Goal: Task Accomplishment & Management: Complete application form

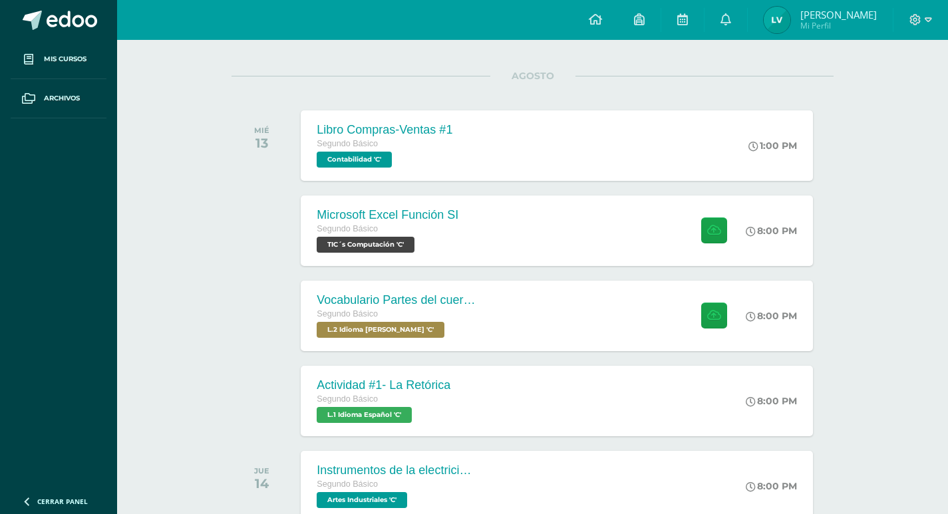
scroll to position [178, 0]
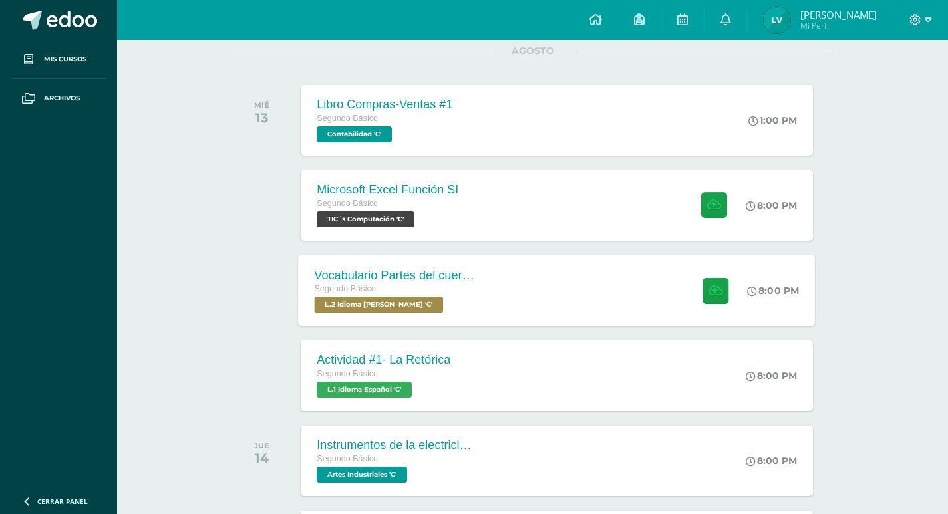
click at [514, 293] on div "Vocabulario Partes del cuerpo Segundo Básico L.2 Idioma [PERSON_NAME] 'C' 8:00 …" at bounding box center [557, 290] width 517 height 71
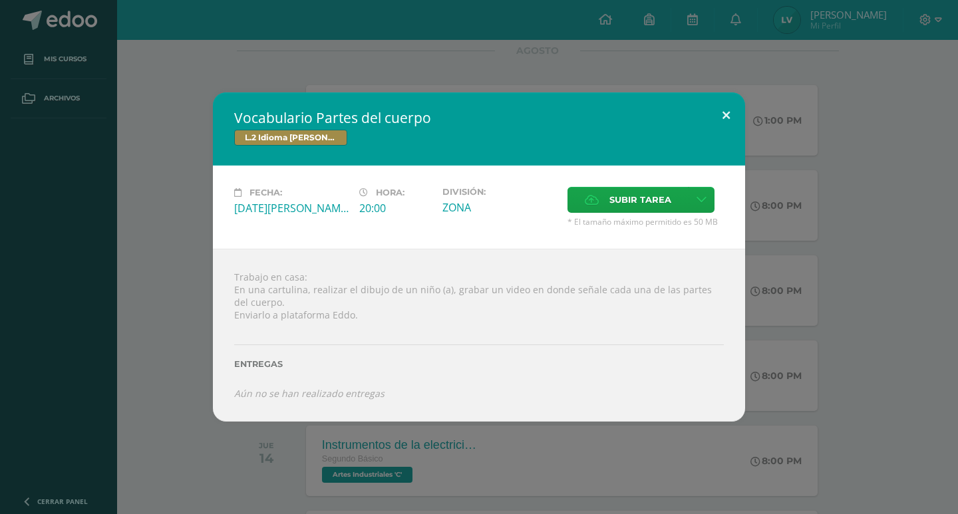
click at [735, 122] on button at bounding box center [726, 114] width 38 height 45
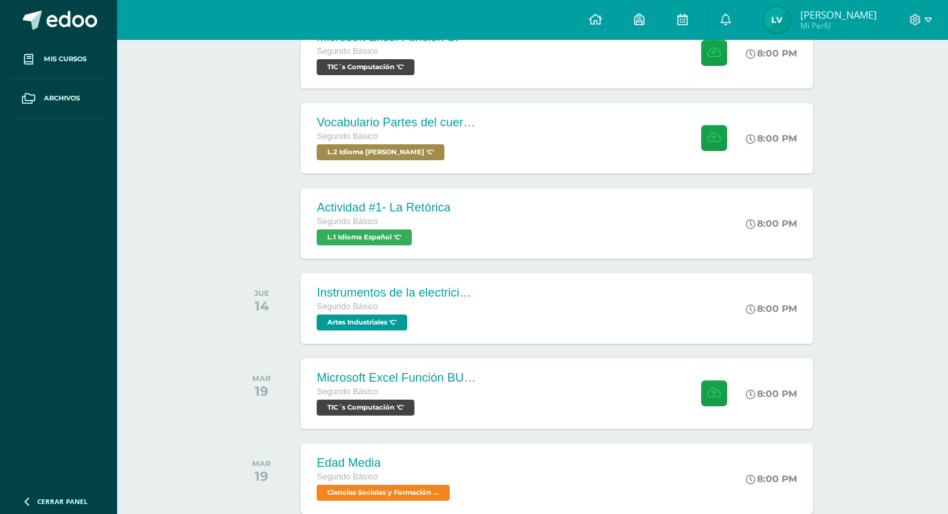
scroll to position [355, 0]
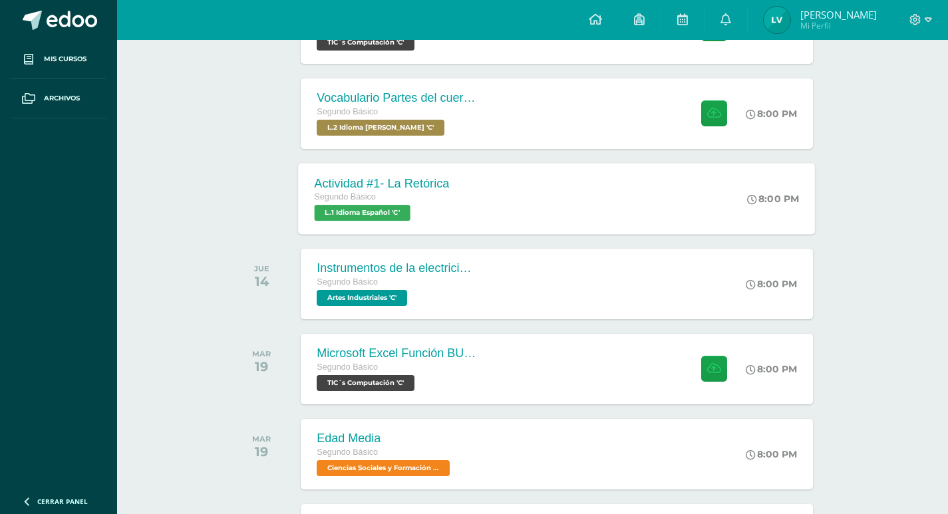
click at [432, 202] on div "Segundo Básico" at bounding box center [382, 197] width 135 height 15
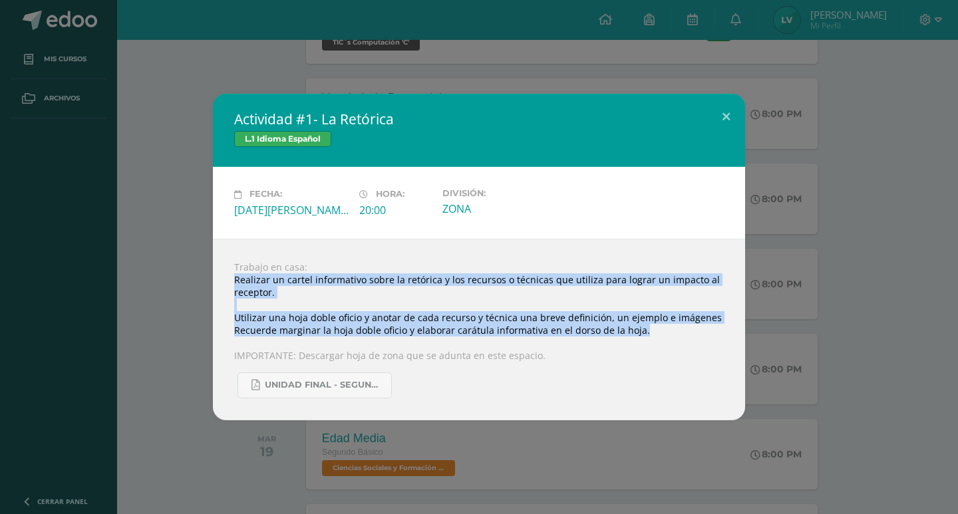
drag, startPoint x: 230, startPoint y: 283, endPoint x: 673, endPoint y: 335, distance: 446.1
click at [673, 335] on div "Trabajo en casa: Realizar un cartel informativo sobre la retórica y los recurso…" at bounding box center [479, 330] width 532 height 182
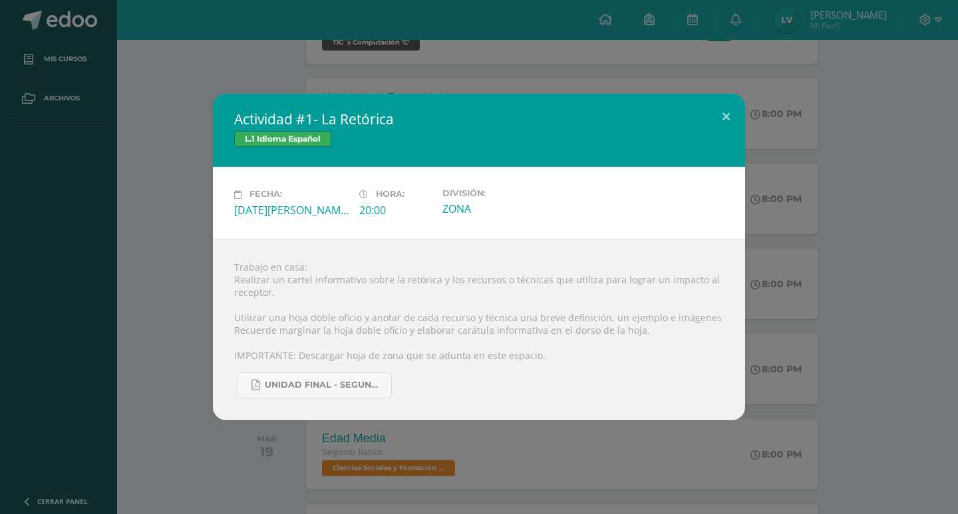
drag, startPoint x: 601, startPoint y: 330, endPoint x: 572, endPoint y: 350, distance: 35.4
click at [572, 350] on div "Trabajo en casa: Realizar un cartel informativo sobre la retórica y los recurso…" at bounding box center [479, 330] width 532 height 182
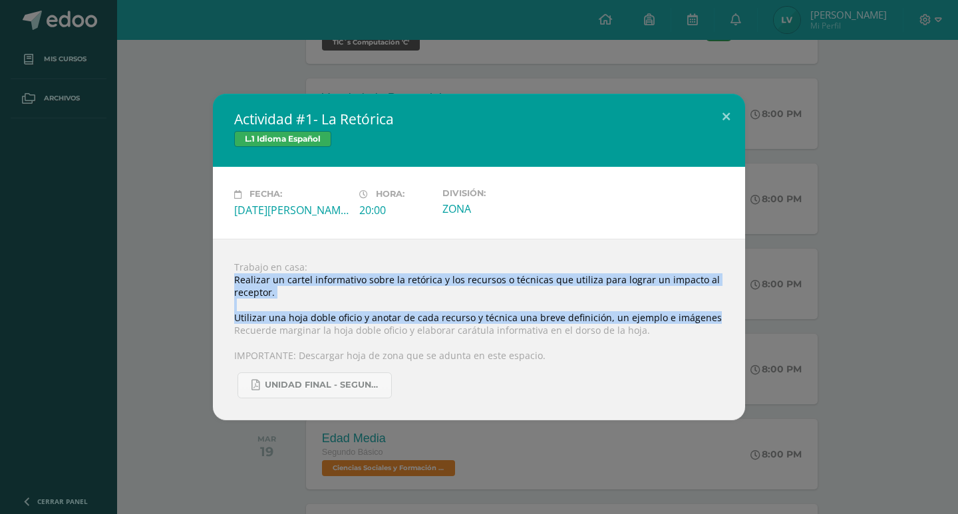
drag, startPoint x: 262, startPoint y: 281, endPoint x: 721, endPoint y: 313, distance: 460.3
click at [721, 313] on div "Trabajo en casa: Realizar un cartel informativo sobre la retórica y los recurso…" at bounding box center [479, 330] width 532 height 182
copy div "Realizar un cartel informativo sobre la retórica y los recursos o técnicas que …"
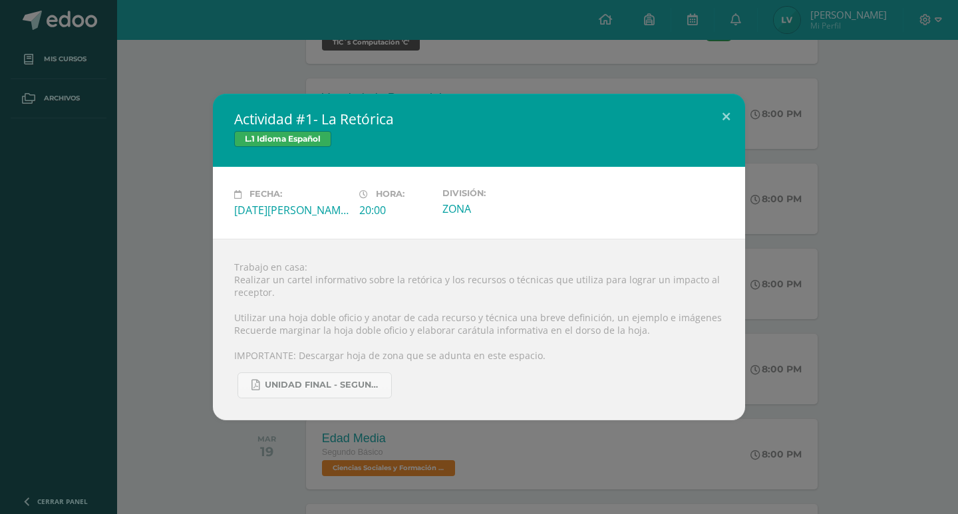
click at [711, 244] on div "Trabajo en casa: Realizar un cartel informativo sobre la retórica y los recurso…" at bounding box center [479, 330] width 532 height 182
click at [736, 107] on button at bounding box center [726, 116] width 38 height 45
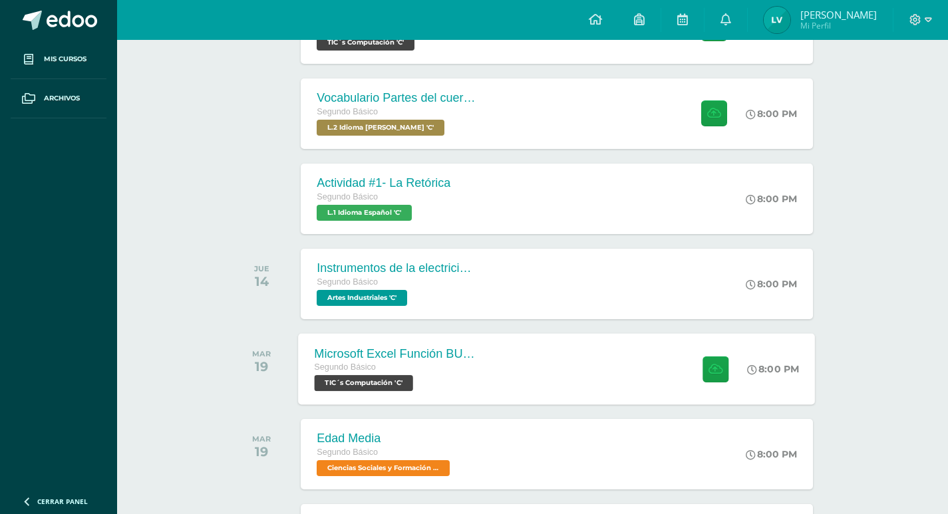
click at [596, 363] on div "Microsoft Excel Función BUSCAR Segundo Básico TIC´s Computación 'C' 8:00 PM Mic…" at bounding box center [557, 368] width 517 height 71
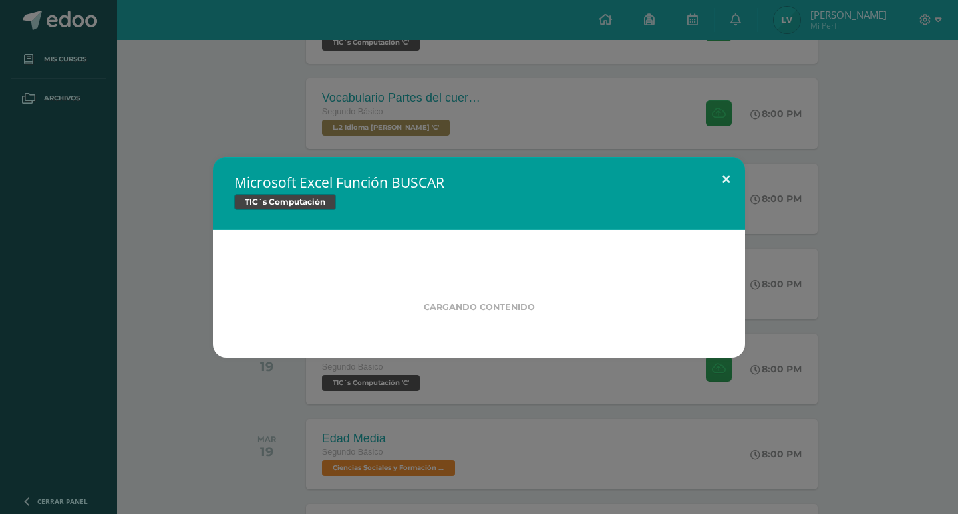
click at [733, 178] on button at bounding box center [726, 179] width 38 height 45
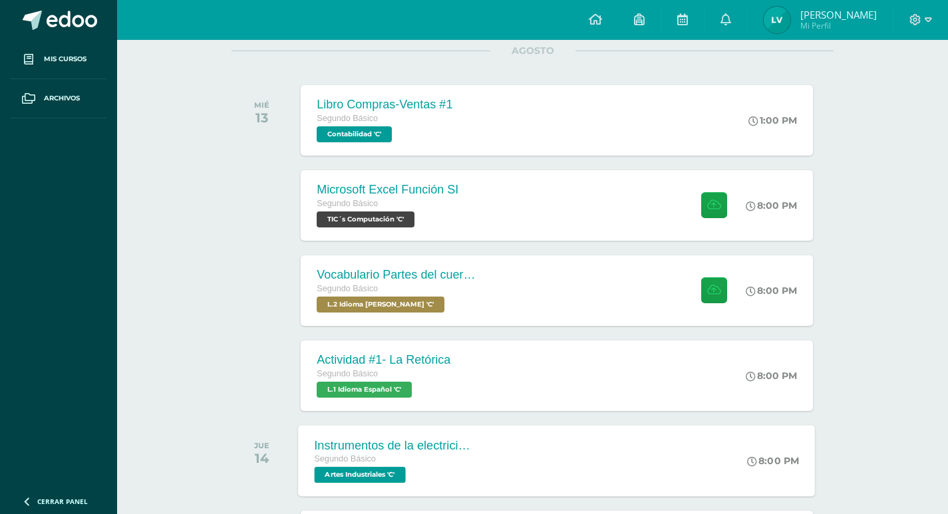
scroll to position [0, 0]
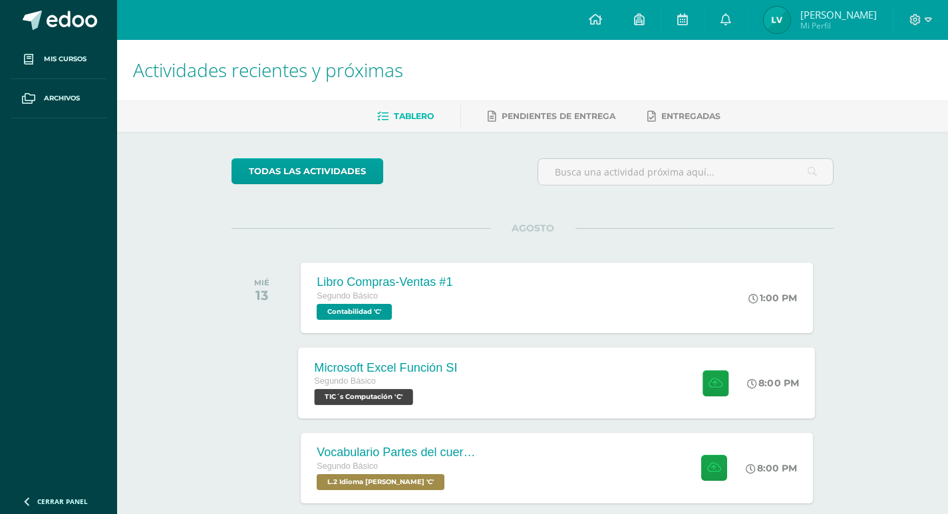
click at [663, 391] on div "Microsoft Excel Función SI Segundo Básico TIC´s Computación 'C' 8:00 PM Microso…" at bounding box center [557, 382] width 517 height 71
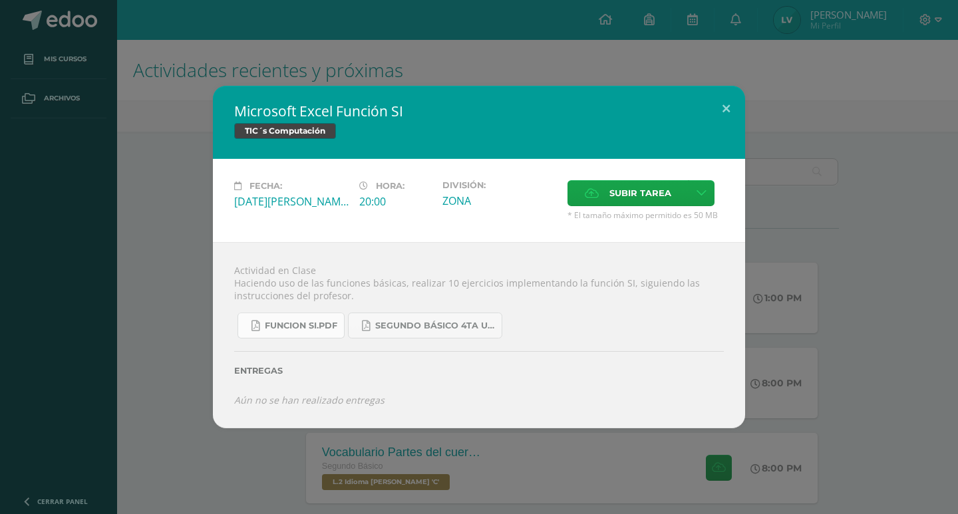
click at [310, 323] on span "FUNCION SI.pdf" at bounding box center [301, 326] width 73 height 11
click at [715, 98] on button at bounding box center [726, 108] width 38 height 45
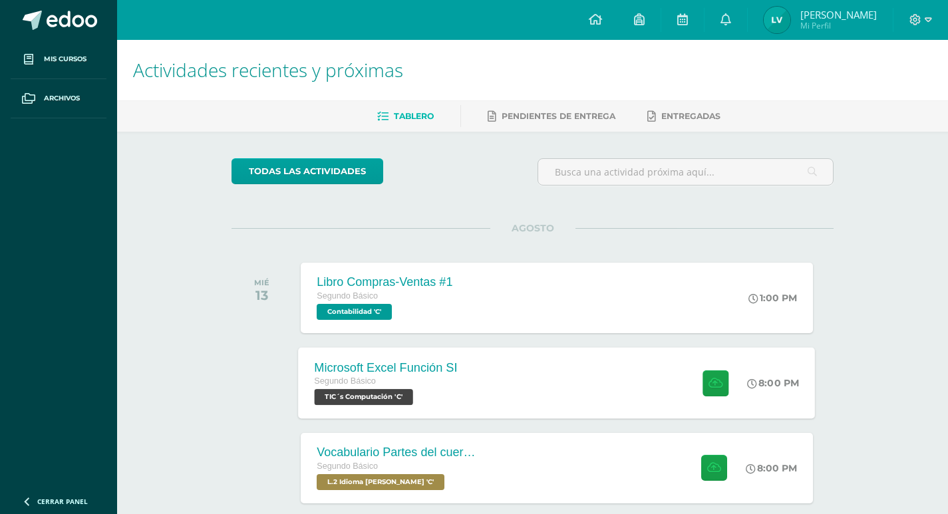
click at [629, 383] on div "Microsoft Excel Función SI Segundo Básico TIC´s Computación 'C' 8:00 PM Microso…" at bounding box center [557, 382] width 517 height 71
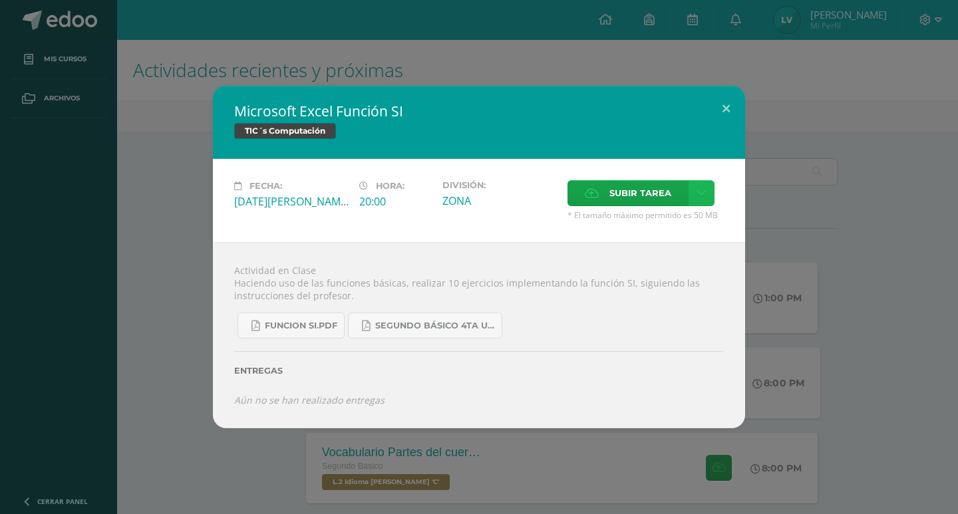
click at [689, 204] on link at bounding box center [702, 193] width 26 height 26
click at [654, 178] on div "Fecha: [DATE][PERSON_NAME] Hora: 20:00 División: ZONA Subir tarea" at bounding box center [479, 200] width 532 height 83
click at [640, 185] on span "Subir tarea" at bounding box center [641, 193] width 62 height 25
click at [0, 0] on input "Subir tarea" at bounding box center [0, 0] width 0 height 0
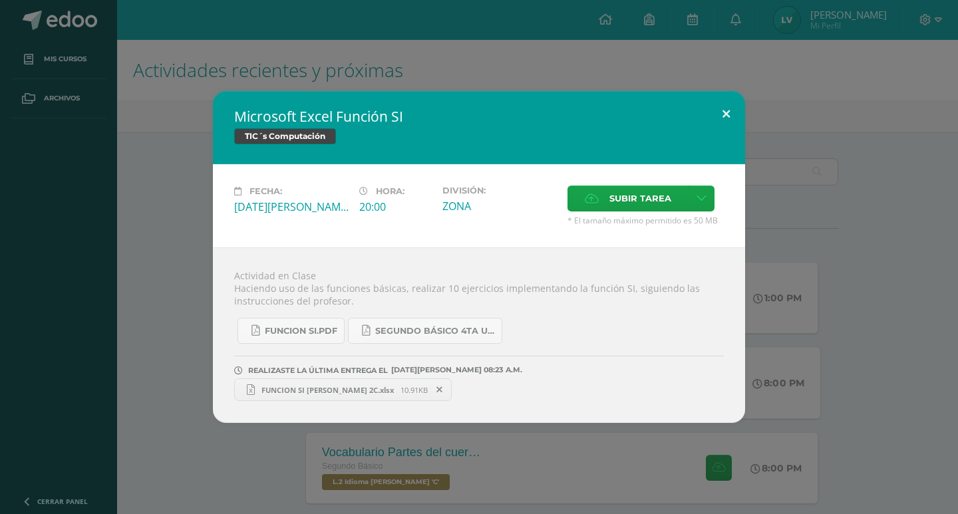
click at [723, 116] on button at bounding box center [726, 113] width 38 height 45
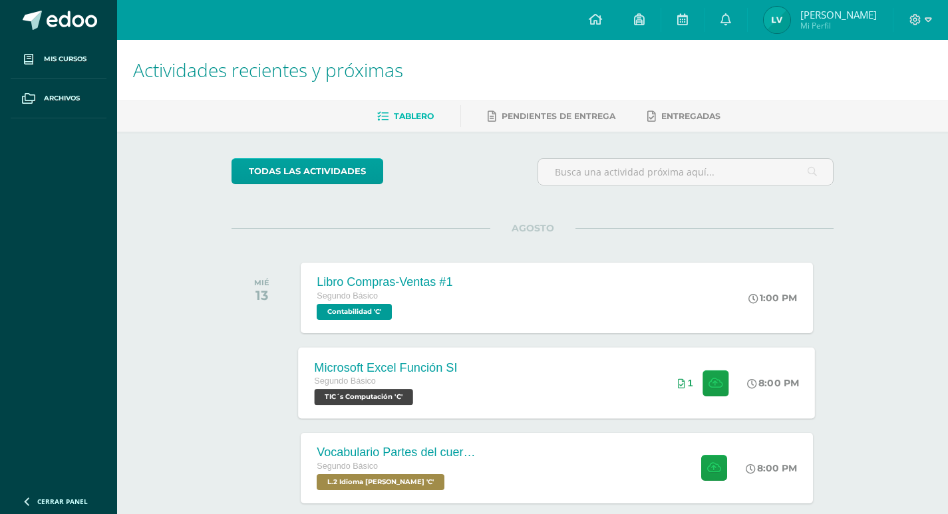
click at [688, 387] on span "1" at bounding box center [690, 383] width 5 height 11
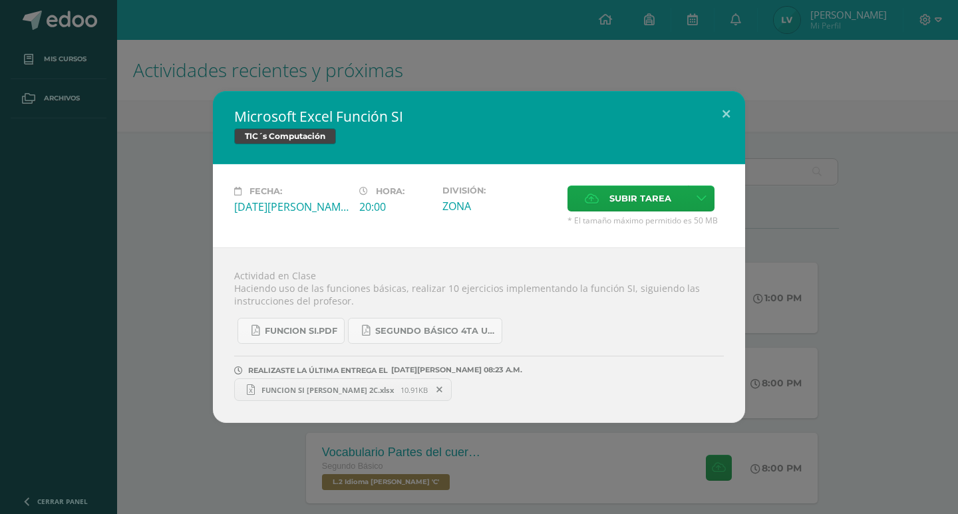
click at [294, 395] on span "FUNCION SI [PERSON_NAME] 2C.xlsx" at bounding box center [328, 390] width 146 height 10
click at [726, 103] on button at bounding box center [726, 113] width 38 height 45
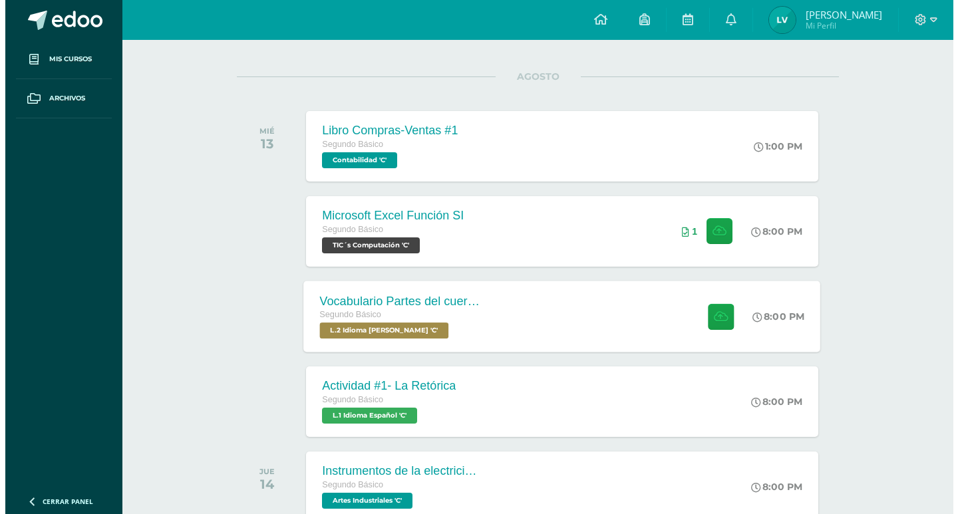
scroll to position [178, 0]
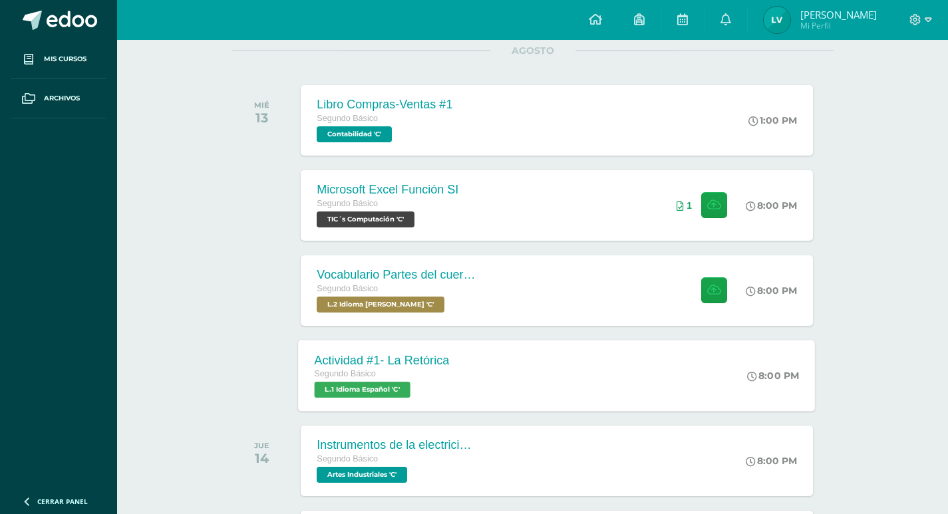
click at [451, 375] on div "Actividad #1- La Retórica Segundo Básico L.1 Idioma Español 'C'" at bounding box center [382, 375] width 167 height 71
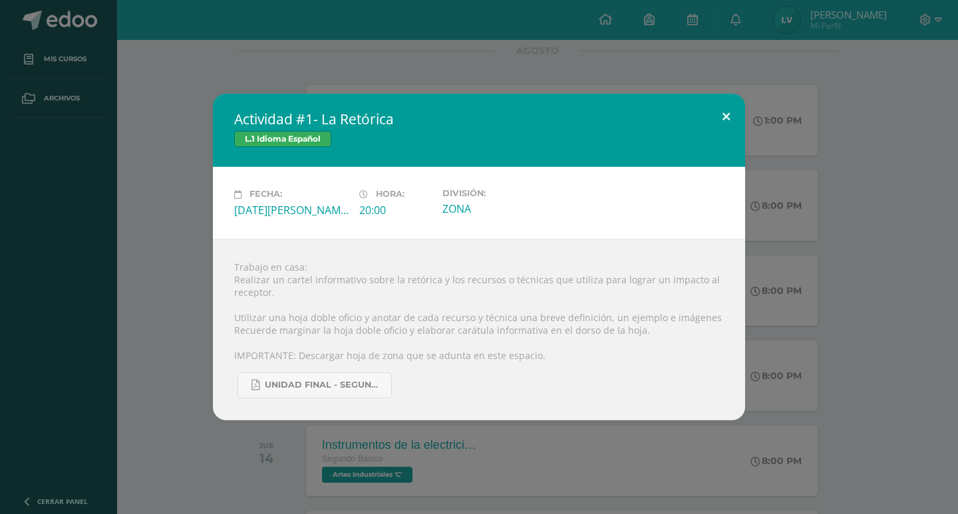
click at [727, 115] on button at bounding box center [726, 116] width 38 height 45
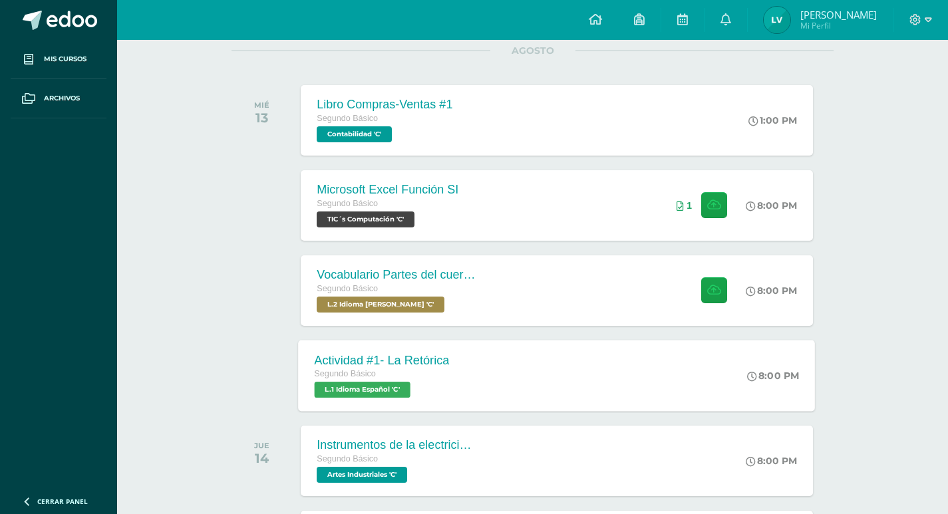
click at [409, 379] on div "Segundo Básico" at bounding box center [382, 374] width 135 height 15
